Goal: Information Seeking & Learning: Learn about a topic

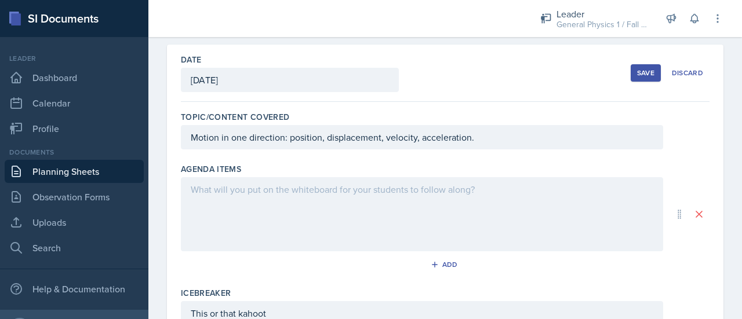
click at [341, 205] on div at bounding box center [422, 214] width 482 height 74
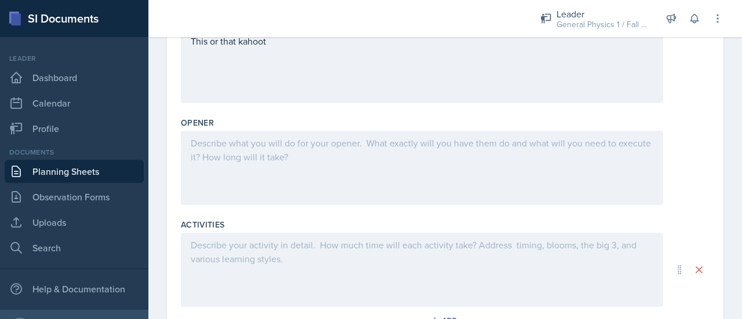
scroll to position [320, 0]
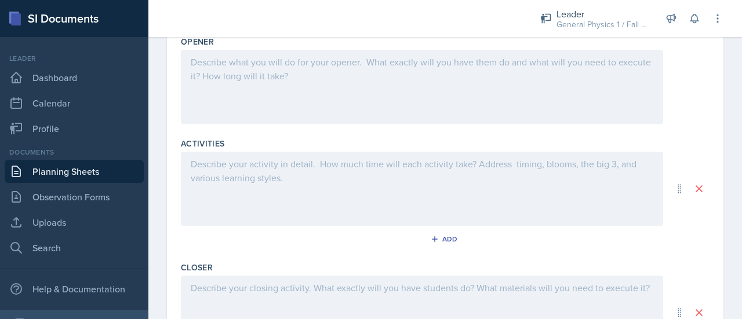
click at [306, 186] on div at bounding box center [422, 189] width 482 height 74
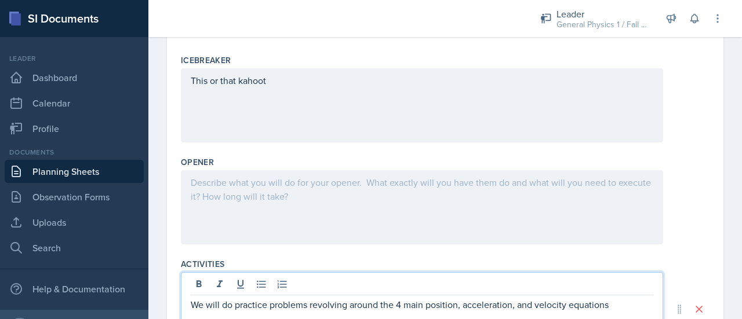
scroll to position [279, 0]
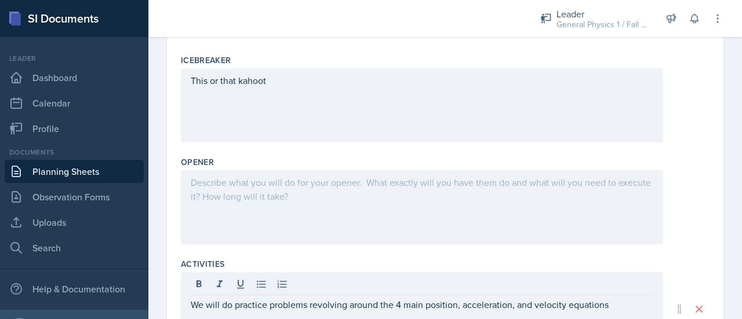
click at [363, 206] on div at bounding box center [422, 207] width 482 height 74
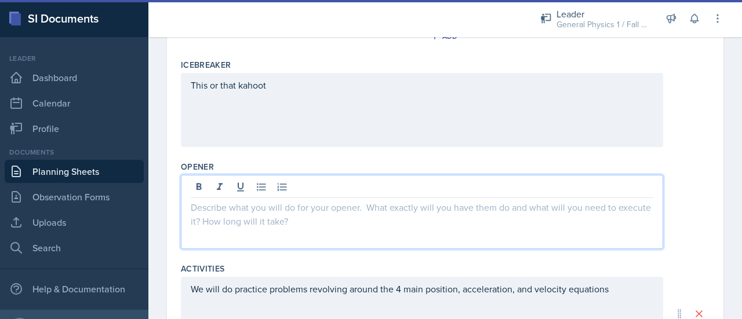
scroll to position [275, 0]
click at [363, 206] on p at bounding box center [422, 207] width 462 height 14
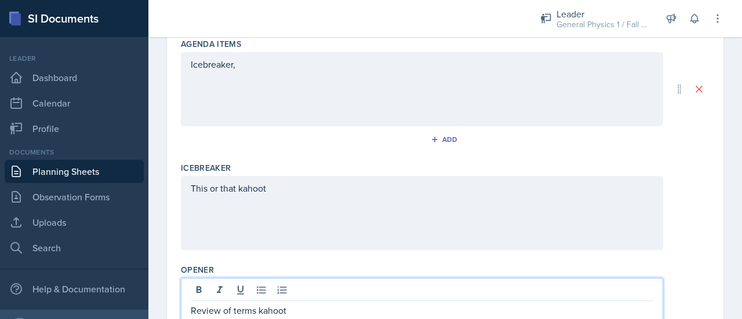
click at [289, 189] on p "This or that kahoot" at bounding box center [422, 188] width 462 height 14
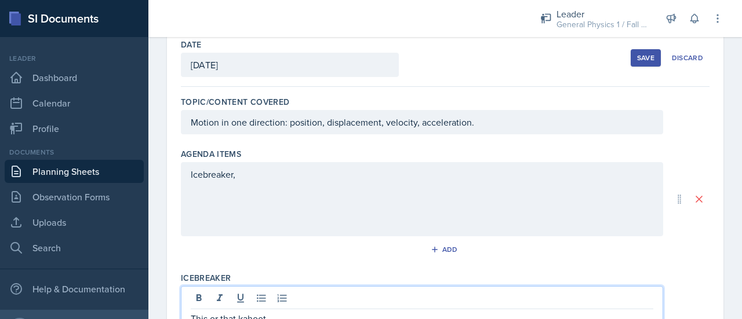
scroll to position [60, 0]
click at [307, 179] on p "Icebreaker," at bounding box center [422, 176] width 462 height 14
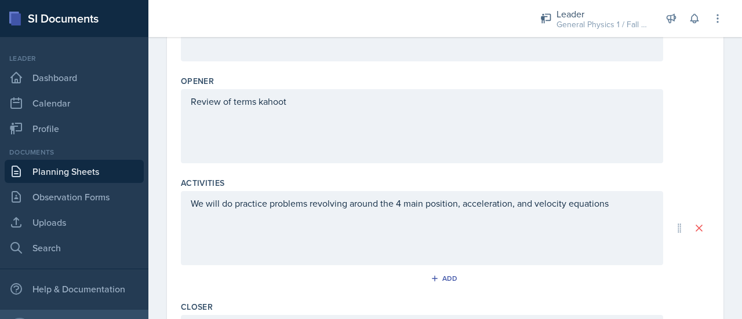
scroll to position [497, 0]
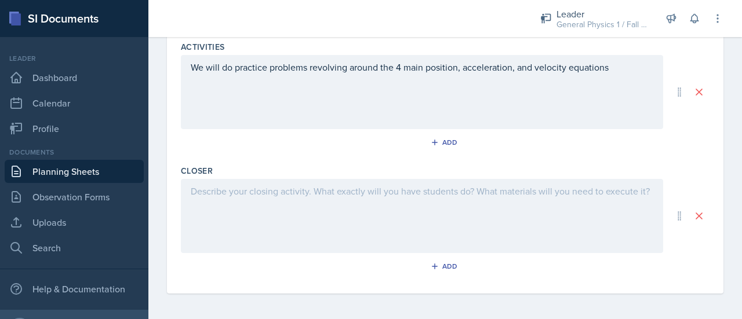
click at [268, 210] on div at bounding box center [422, 216] width 482 height 74
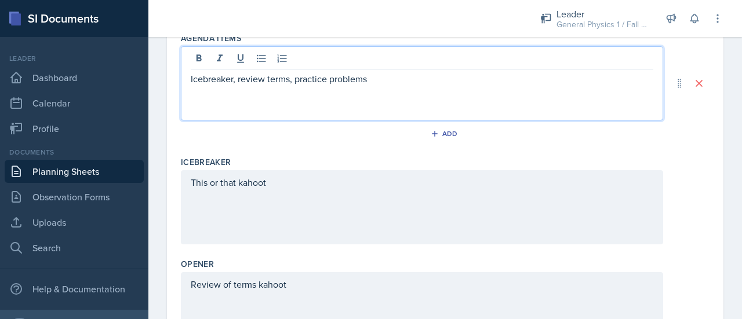
scroll to position [197, 0]
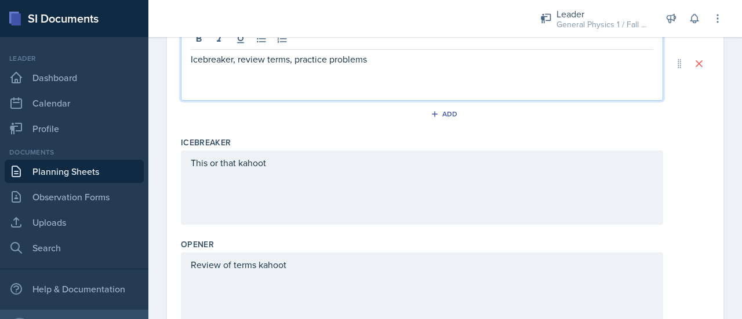
click at [290, 59] on p "Icebreaker, review terms, practice problems" at bounding box center [422, 59] width 462 height 14
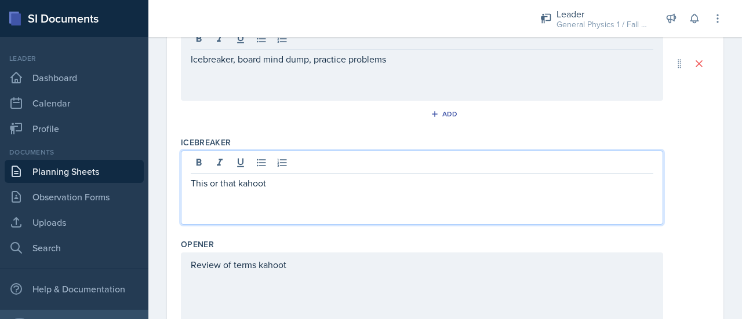
click at [287, 161] on div "This or that kahoot" at bounding box center [422, 188] width 482 height 74
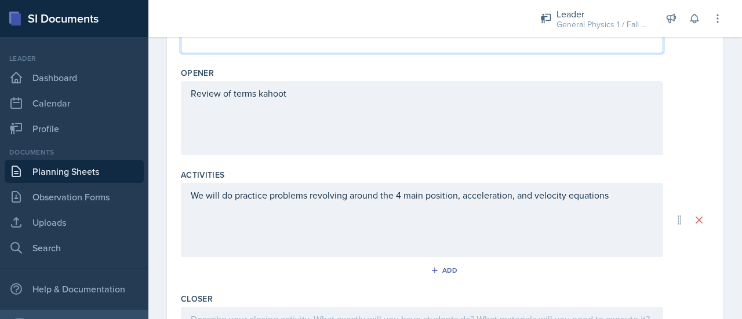
click at [239, 121] on div "Review of terms kahoot" at bounding box center [422, 118] width 482 height 74
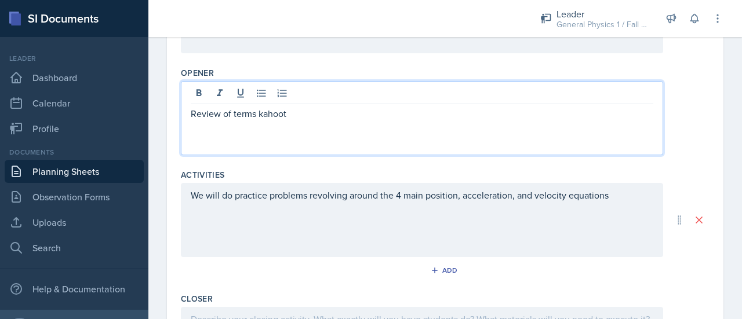
scroll to position [389, 0]
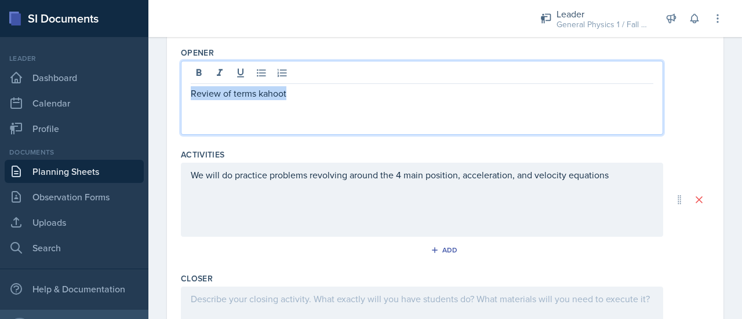
drag, startPoint x: 323, startPoint y: 91, endPoint x: 174, endPoint y: 101, distance: 149.2
click at [174, 101] on div "Date [DATE] [DATE] 31 1 2 3 4 5 6 7 8 9 10 11 12 13 14 15 16 17 18 19 20 21 22 …" at bounding box center [445, 51] width 556 height 699
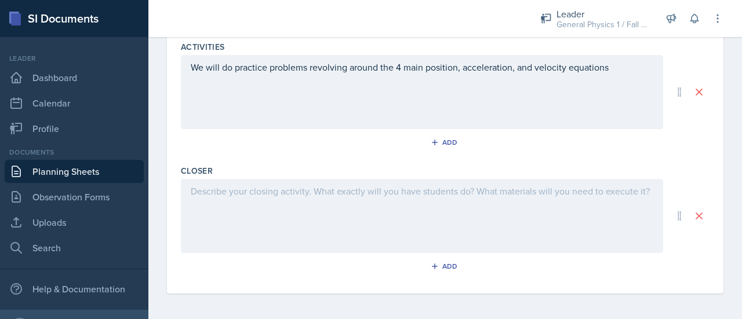
scroll to position [496, 0]
click at [632, 63] on div "We will do practice problems revolving around the 4 main position, acceleration…" at bounding box center [422, 93] width 482 height 74
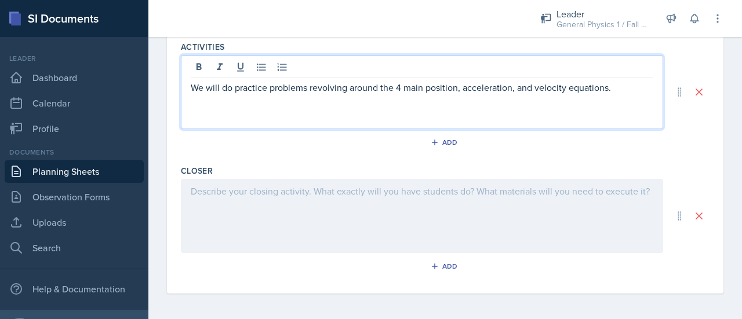
click at [275, 211] on div at bounding box center [422, 216] width 482 height 74
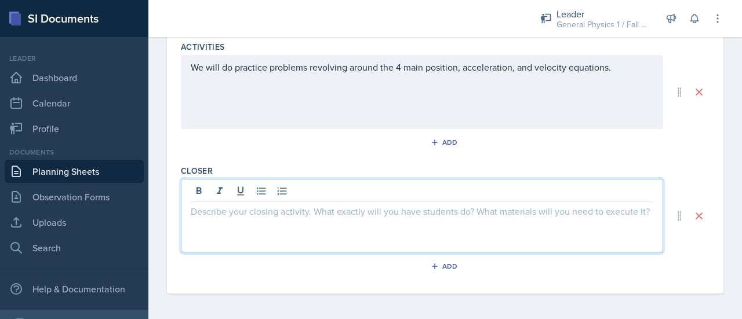
click at [238, 214] on p at bounding box center [422, 212] width 462 height 14
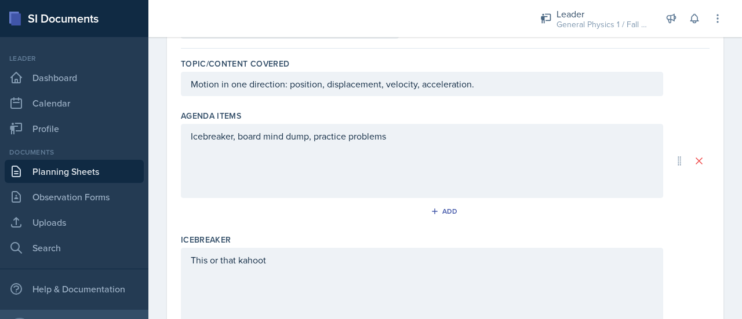
scroll to position [119, 0]
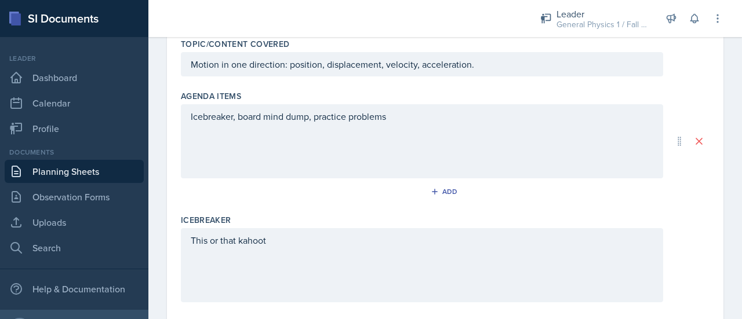
click at [235, 123] on p "Icebreaker, board mind dump, practice problems" at bounding box center [422, 117] width 462 height 14
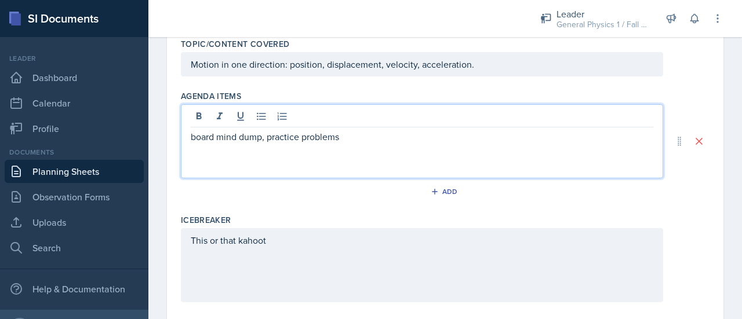
click at [198, 136] on p "board mind dump, practice problems" at bounding box center [422, 137] width 462 height 14
click at [348, 137] on p "Board mind dump, practice problems" at bounding box center [422, 137] width 462 height 14
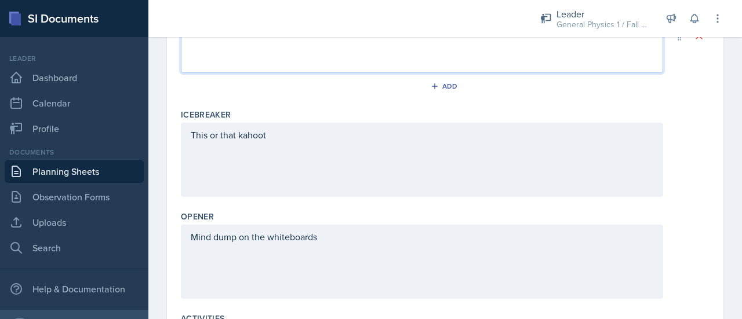
scroll to position [228, 0]
